Goal: Task Accomplishment & Management: Complete application form

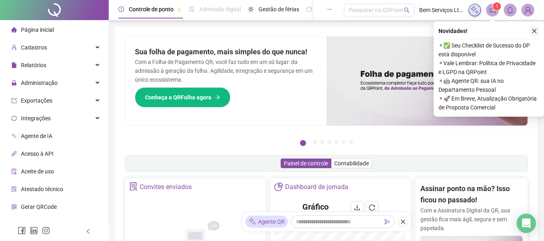
click at [535, 29] on icon "close" at bounding box center [534, 31] width 6 height 6
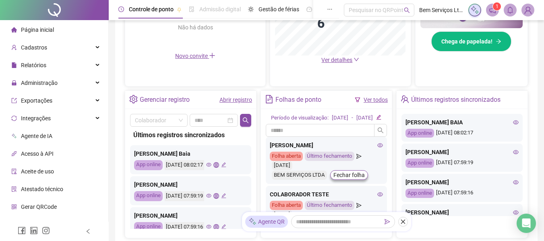
click at [211, 194] on icon "eye" at bounding box center [208, 195] width 5 height 5
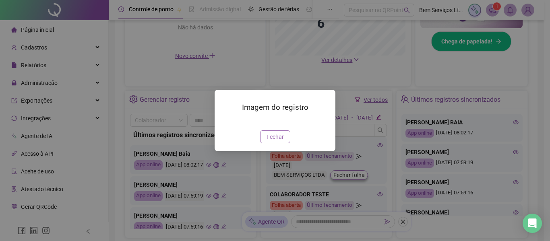
click at [272, 141] on span "Fechar" at bounding box center [274, 136] width 17 height 9
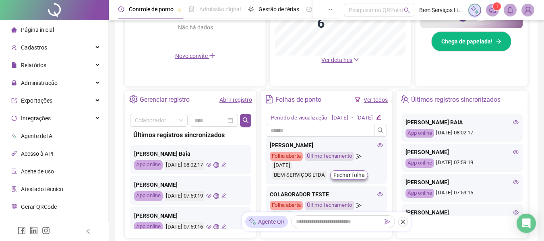
click at [211, 165] on icon "eye" at bounding box center [208, 164] width 5 height 5
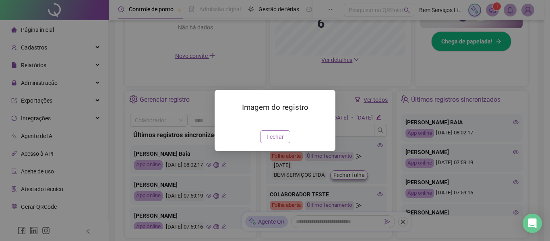
click at [283, 141] on span "Fechar" at bounding box center [274, 136] width 17 height 9
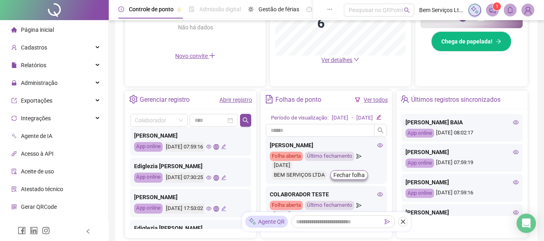
scroll to position [80, 0]
click at [44, 50] on span "Cadastros" at bounding box center [34, 47] width 26 height 6
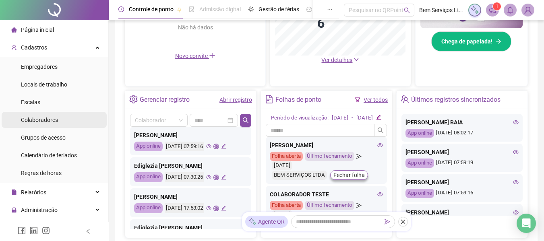
click at [45, 118] on span "Colaboradores" at bounding box center [39, 120] width 37 height 6
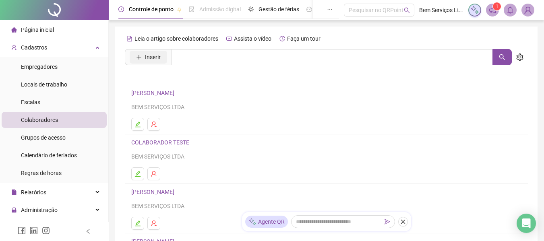
click at [160, 53] on span "Inserir" at bounding box center [153, 57] width 16 height 9
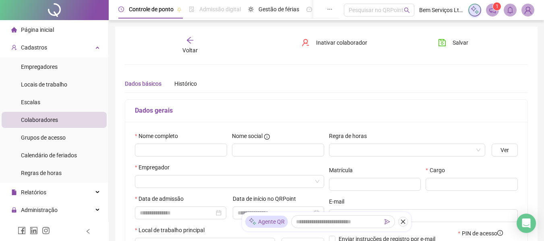
type input "*****"
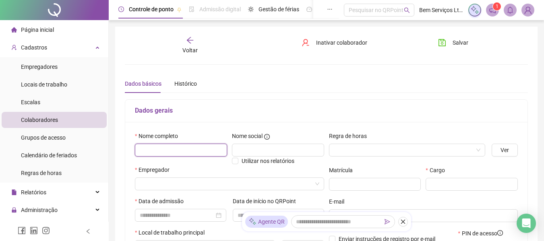
click at [181, 153] on input "text" at bounding box center [181, 150] width 92 height 13
type input "*"
type input "**********"
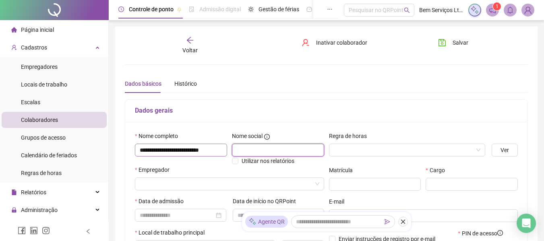
scroll to position [0, 0]
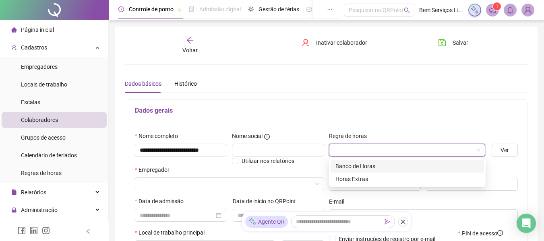
click at [455, 150] on input "search" at bounding box center [404, 150] width 140 height 12
click at [357, 169] on div "Banco de Horas" at bounding box center [407, 166] width 144 height 9
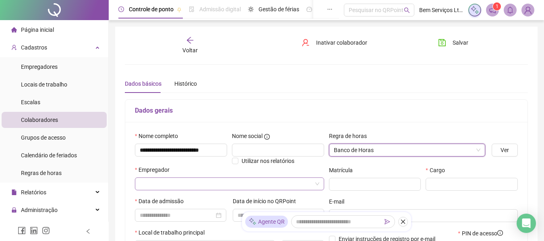
click at [202, 183] on input "search" at bounding box center [226, 184] width 172 height 12
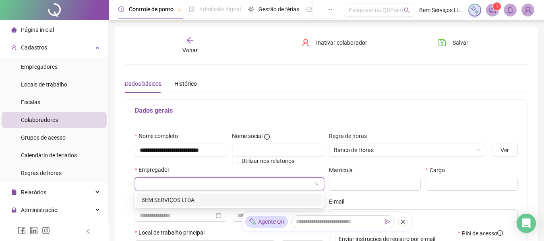
click at [171, 198] on div "BEM SERVIÇOS LTDA" at bounding box center [229, 200] width 176 height 9
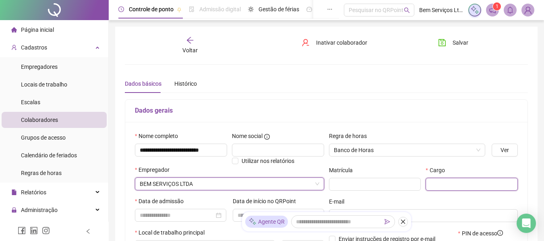
click at [460, 184] on input "text" at bounding box center [471, 184] width 92 height 13
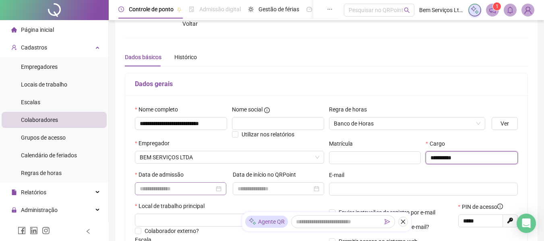
scroll to position [40, 0]
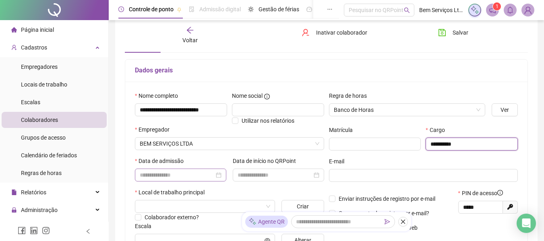
type input "*********"
click at [176, 172] on input at bounding box center [177, 175] width 74 height 9
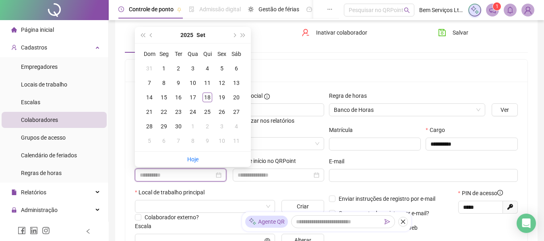
type input "**********"
click at [161, 68] on div "1" at bounding box center [164, 69] width 10 height 10
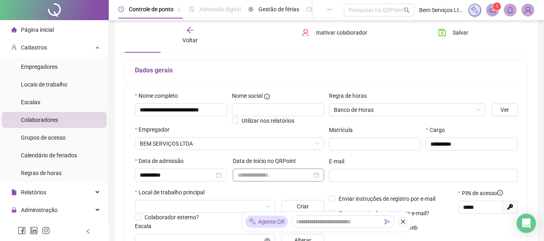
click at [316, 175] on div at bounding box center [278, 175] width 82 height 9
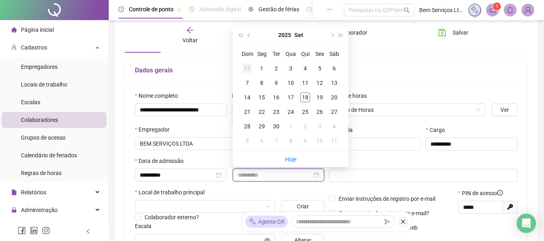
type input "**********"
click at [260, 71] on div "1" at bounding box center [262, 69] width 10 height 10
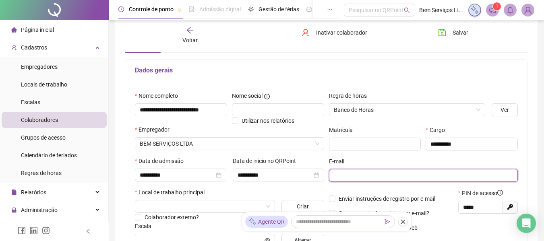
click at [335, 175] on input "text" at bounding box center [423, 175] width 178 height 9
paste input "**********"
type input "**********"
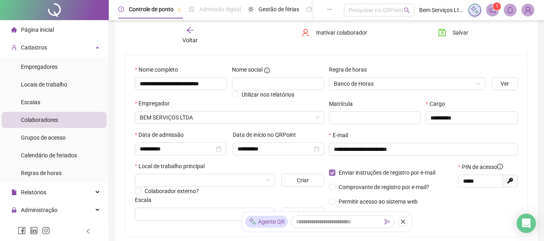
scroll to position [80, 0]
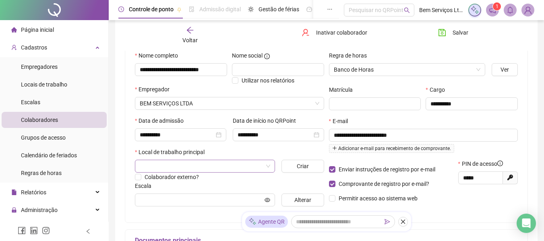
click at [171, 167] on input "search" at bounding box center [201, 166] width 123 height 12
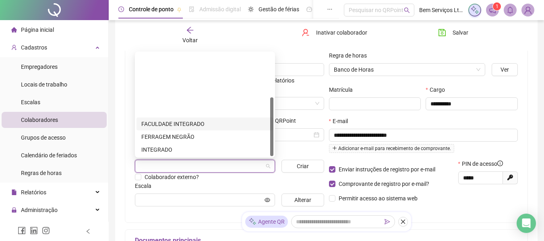
scroll to position [77, 0]
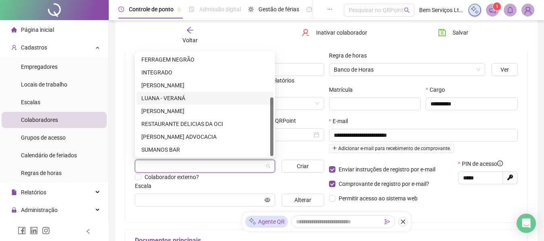
click at [158, 98] on div "LUANA - VERANÁ" at bounding box center [204, 98] width 127 height 9
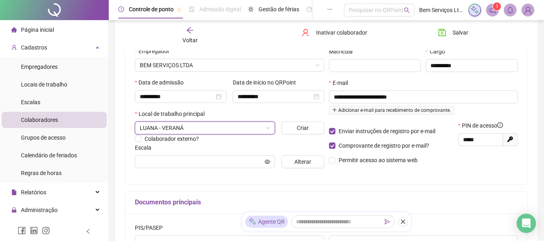
scroll to position [121, 0]
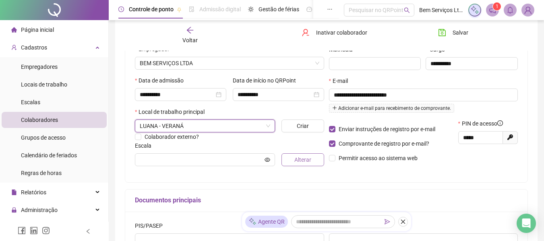
click at [293, 162] on button "Alterar" at bounding box center [302, 159] width 42 height 13
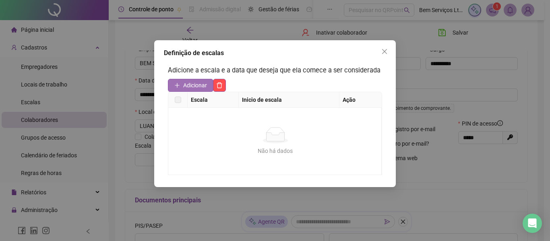
click at [178, 86] on icon "plus" at bounding box center [177, 85] width 6 height 6
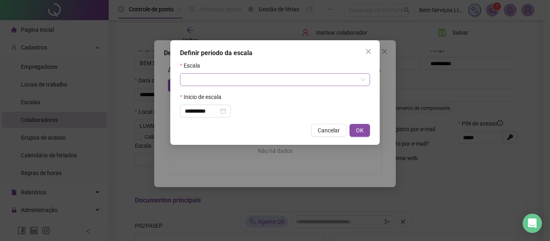
click at [223, 76] on input "search" at bounding box center [271, 80] width 173 height 12
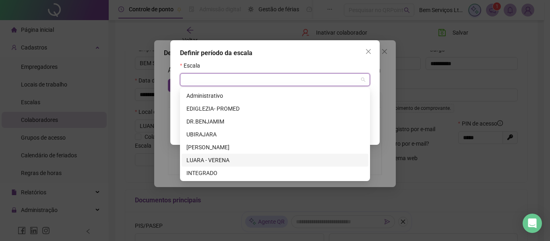
click at [214, 159] on div "LUARA - VERENA" at bounding box center [274, 160] width 177 height 9
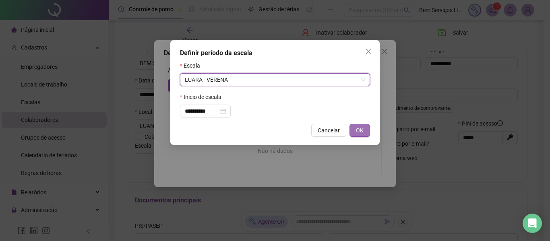
click at [360, 132] on span "OK" at bounding box center [360, 130] width 8 height 9
type input "**********"
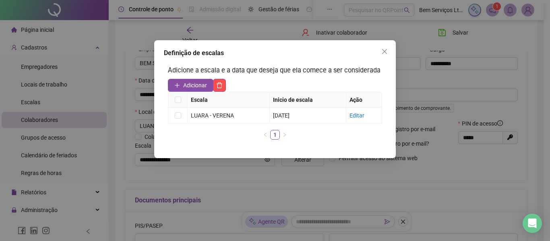
click at [385, 49] on icon "close" at bounding box center [384, 51] width 6 height 6
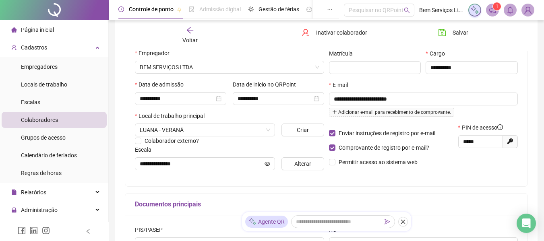
scroll to position [0, 0]
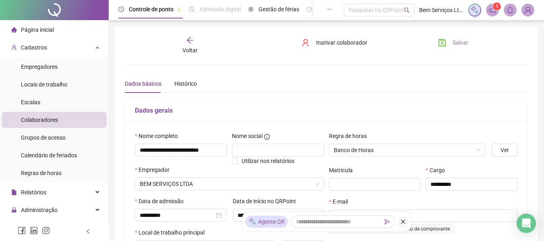
click at [445, 47] on button "Salvar" at bounding box center [453, 42] width 42 height 13
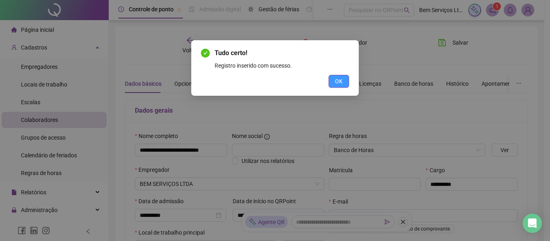
click at [338, 85] on span "OK" at bounding box center [339, 81] width 8 height 9
